Goal: Task Accomplishment & Management: Complete application form

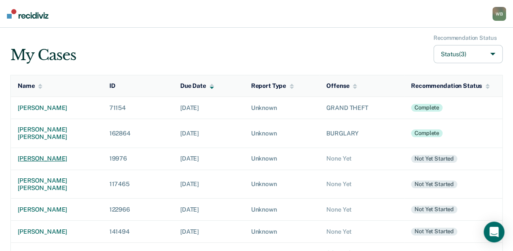
click at [40, 155] on div "[PERSON_NAME]" at bounding box center [57, 158] width 78 height 7
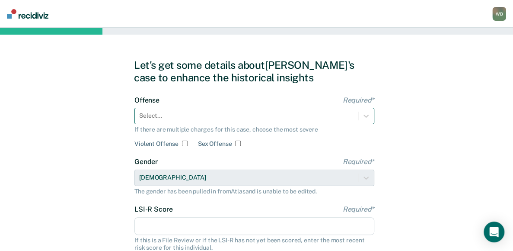
click at [193, 119] on div "Offense Required* Select... If there are multiple charges for this case, choose…" at bounding box center [254, 121] width 240 height 51
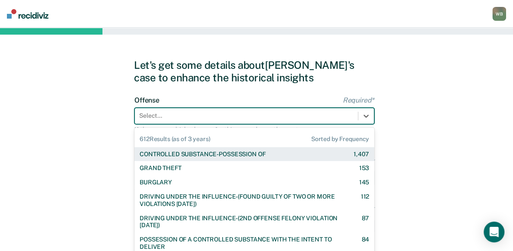
scroll to position [27, 0]
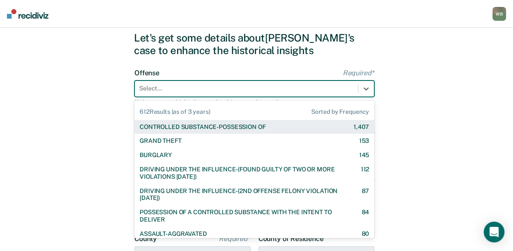
click at [216, 124] on div "CONTROLLED SUBSTANCE-POSSESSION OF" at bounding box center [203, 126] width 126 height 7
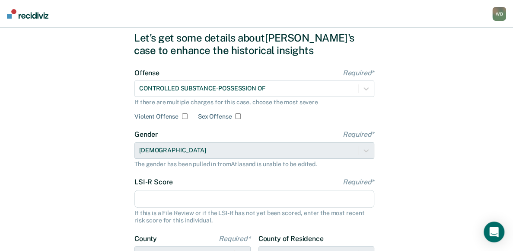
click at [175, 200] on input "LSI-R Score Required*" at bounding box center [254, 199] width 240 height 18
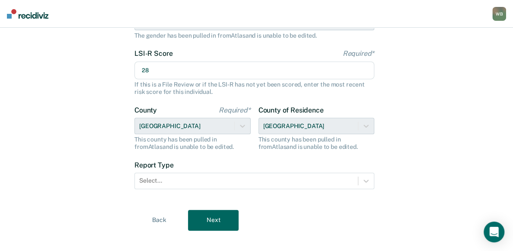
scroll to position [157, 0]
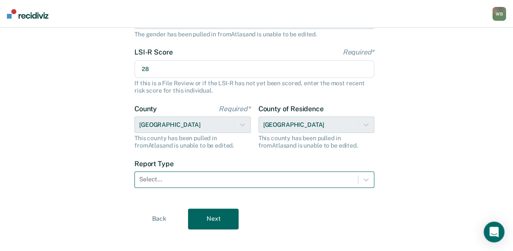
type input "28"
click at [166, 183] on div at bounding box center [246, 179] width 214 height 9
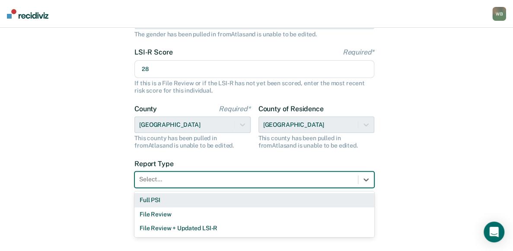
click at [165, 198] on div "Full PSI" at bounding box center [254, 200] width 240 height 14
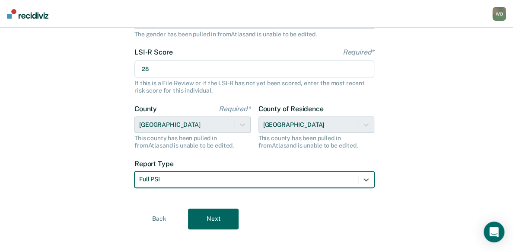
click at [211, 218] on button "Next" at bounding box center [213, 218] width 51 height 21
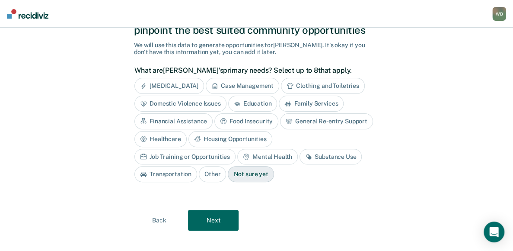
click at [299, 157] on div "Substance Use" at bounding box center [330, 157] width 62 height 16
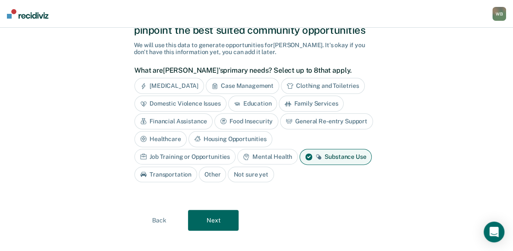
click at [232, 140] on div "Housing Opportunities" at bounding box center [230, 139] width 84 height 16
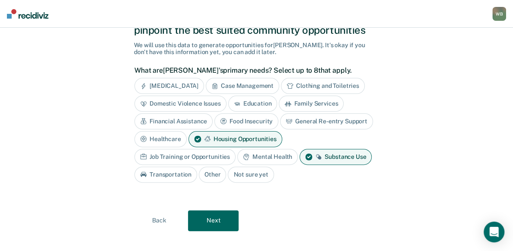
click at [170, 135] on div "Healthcare" at bounding box center [160, 139] width 52 height 16
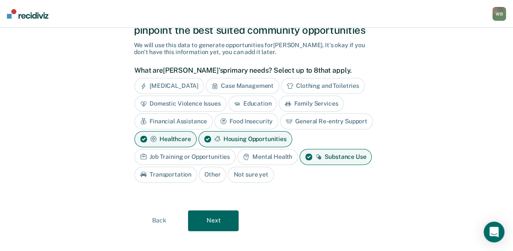
click at [216, 222] on button "Next" at bounding box center [213, 220] width 51 height 21
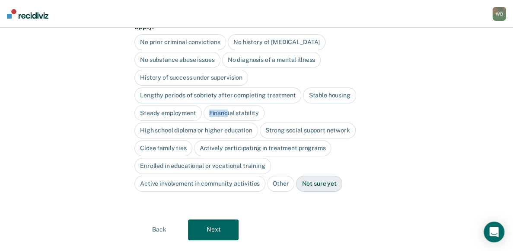
drag, startPoint x: 220, startPoint y: 100, endPoint x: 243, endPoint y: 102, distance: 23.0
click at [243, 105] on div "Financial stability" at bounding box center [233, 113] width 61 height 16
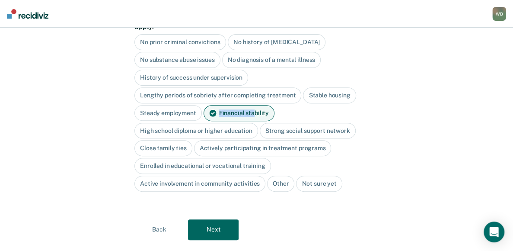
drag, startPoint x: 243, startPoint y: 102, endPoint x: 251, endPoint y: 102, distance: 8.2
click at [251, 105] on div "Financial stability" at bounding box center [238, 113] width 71 height 16
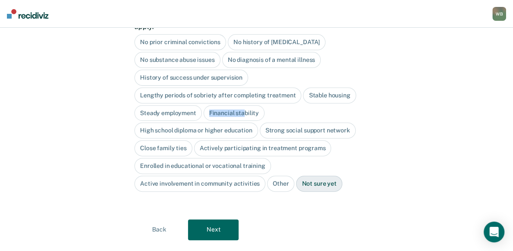
click at [234, 221] on button "Next" at bounding box center [213, 229] width 51 height 21
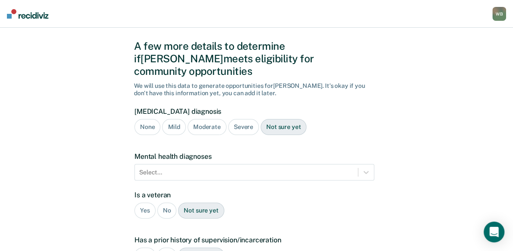
scroll to position [0, 0]
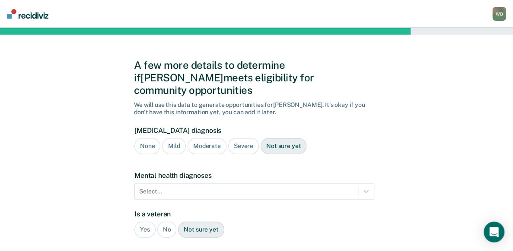
click at [236, 138] on div "Severe" at bounding box center [243, 146] width 31 height 16
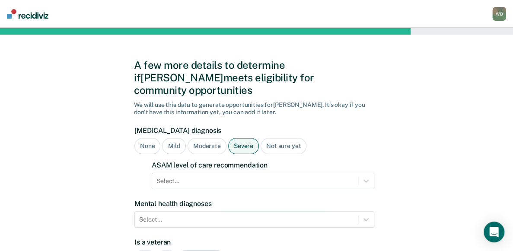
click at [178, 172] on div "Select..." at bounding box center [263, 180] width 222 height 16
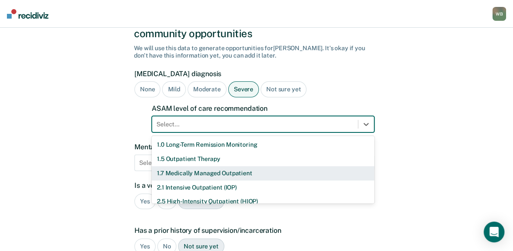
scroll to position [62, 0]
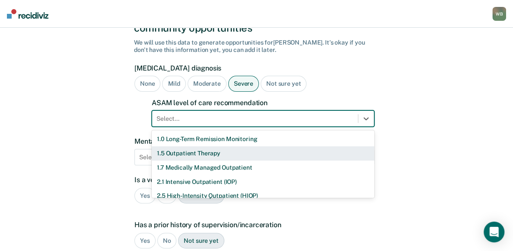
click at [178, 146] on div "1.5 Outpatient Therapy" at bounding box center [263, 153] width 222 height 14
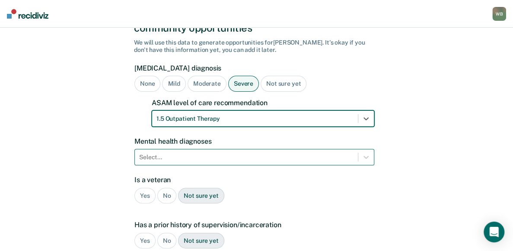
scroll to position [100, 0]
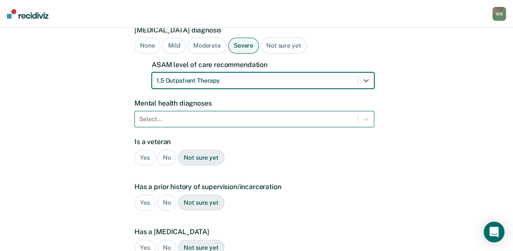
click at [163, 127] on div "Select..." at bounding box center [254, 119] width 240 height 16
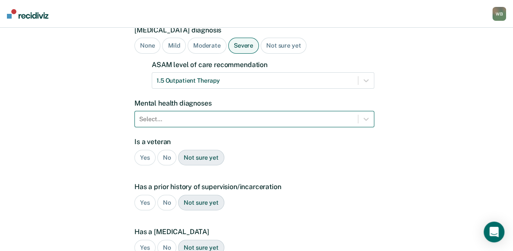
click at [201, 114] on div at bounding box center [246, 118] width 214 height 9
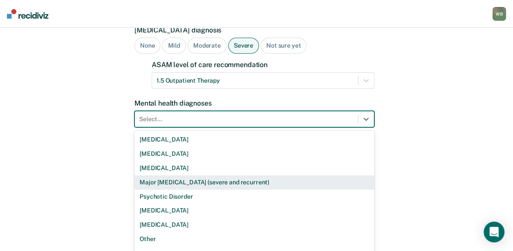
click at [160, 175] on div "Major [MEDICAL_DATA] (severe and recurrent)" at bounding box center [254, 182] width 240 height 14
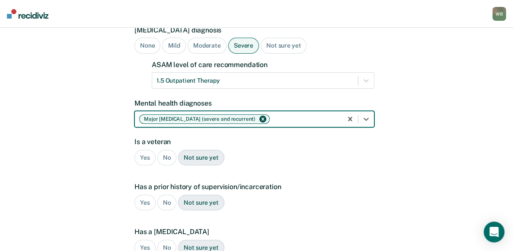
click at [164, 149] on div "No" at bounding box center [166, 157] width 19 height 16
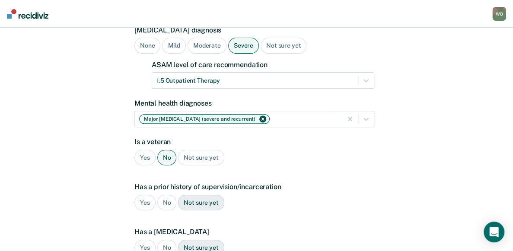
click at [150, 194] on div "Yes" at bounding box center [144, 202] width 21 height 16
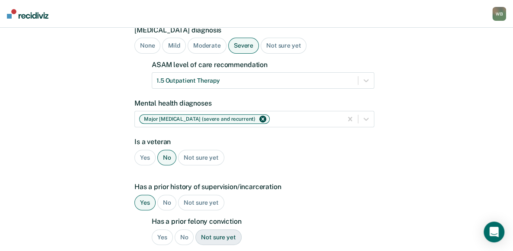
click at [162, 229] on div "Yes" at bounding box center [162, 237] width 21 height 16
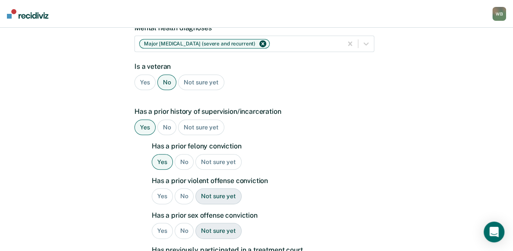
scroll to position [187, 0]
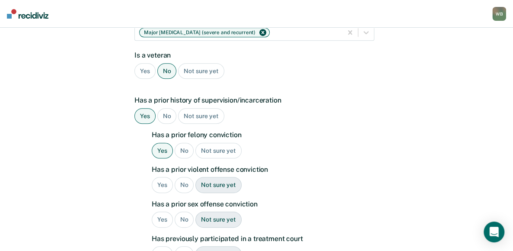
click at [157, 177] on div "Yes" at bounding box center [162, 185] width 21 height 16
click at [188, 211] on div "No" at bounding box center [184, 219] width 19 height 16
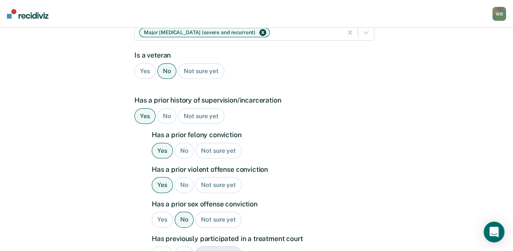
click at [163, 246] on div "Yes" at bounding box center [162, 254] width 21 height 16
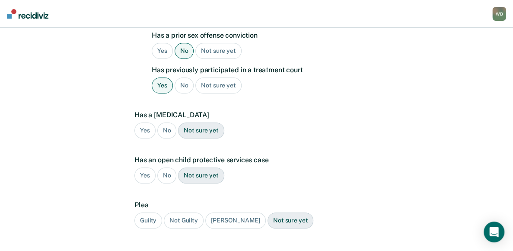
scroll to position [359, 0]
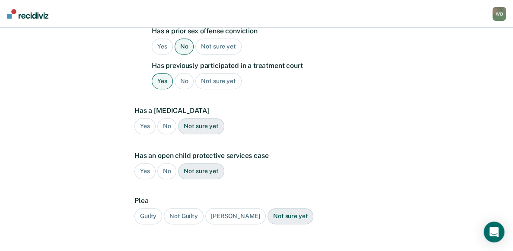
click at [162, 118] on div "No" at bounding box center [166, 126] width 19 height 16
click at [164, 163] on div "No" at bounding box center [166, 171] width 19 height 16
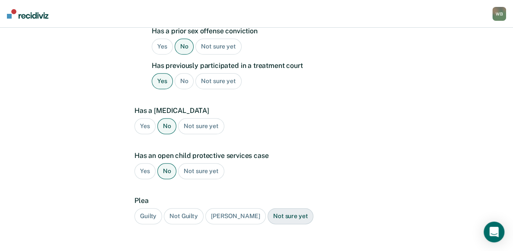
drag, startPoint x: 149, startPoint y: 198, endPoint x: 181, endPoint y: 219, distance: 38.6
click at [149, 208] on div "Guilty" at bounding box center [148, 216] width 28 height 16
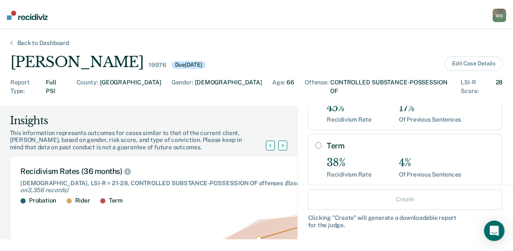
scroll to position [118, 0]
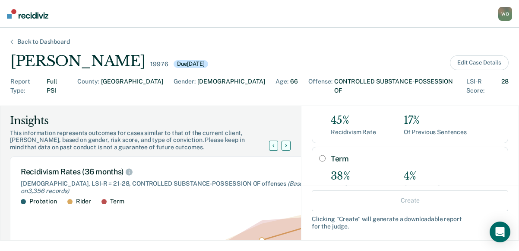
click at [319, 155] on input "Term" at bounding box center [322, 158] width 6 height 7
radio input "true"
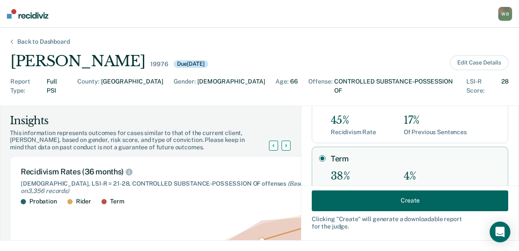
click at [390, 200] on button "Create" at bounding box center [410, 200] width 197 height 21
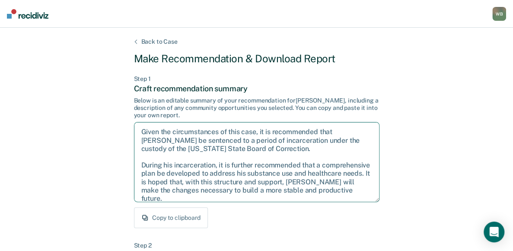
drag, startPoint x: 141, startPoint y: 133, endPoint x: 353, endPoint y: 198, distance: 221.6
click at [353, 198] on textarea "Given the circumstances of this case, it is recommended that [PERSON_NAME] be s…" at bounding box center [256, 162] width 245 height 80
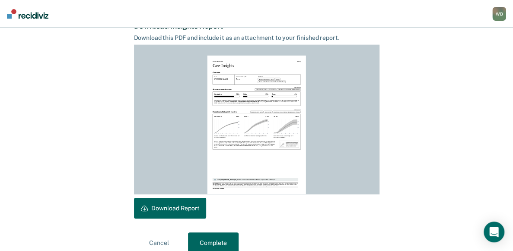
scroll to position [242, 0]
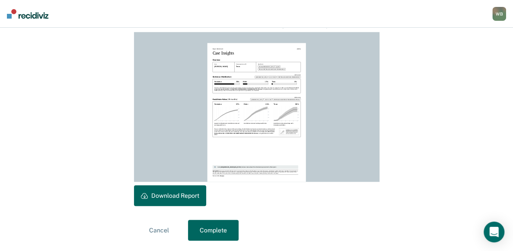
click at [181, 192] on button "Download Report" at bounding box center [170, 195] width 72 height 21
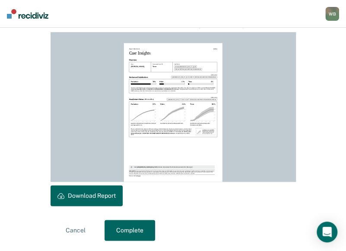
click at [124, 228] on button "Complete" at bounding box center [130, 229] width 51 height 21
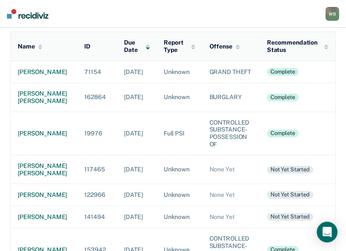
scroll to position [86, 0]
